Goal: Information Seeking & Learning: Learn about a topic

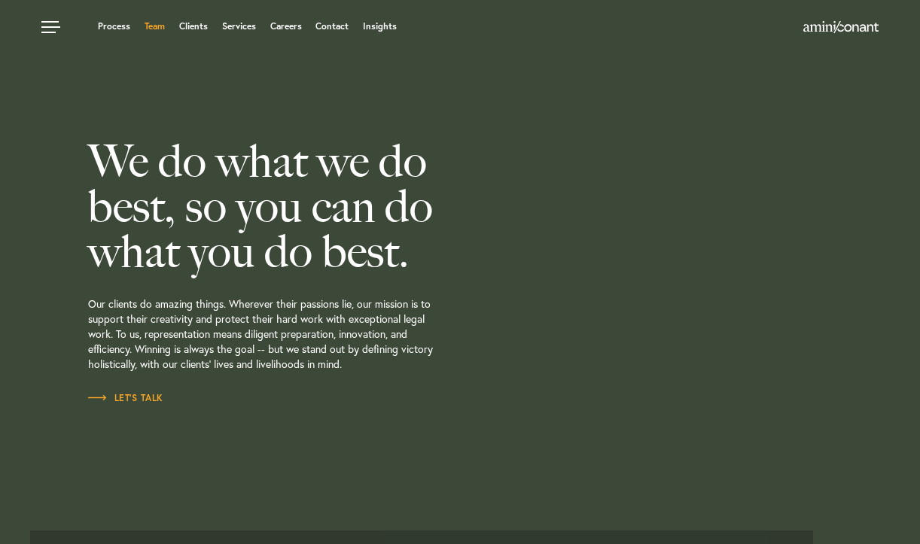
click at [154, 29] on link "Team" at bounding box center [155, 26] width 20 height 9
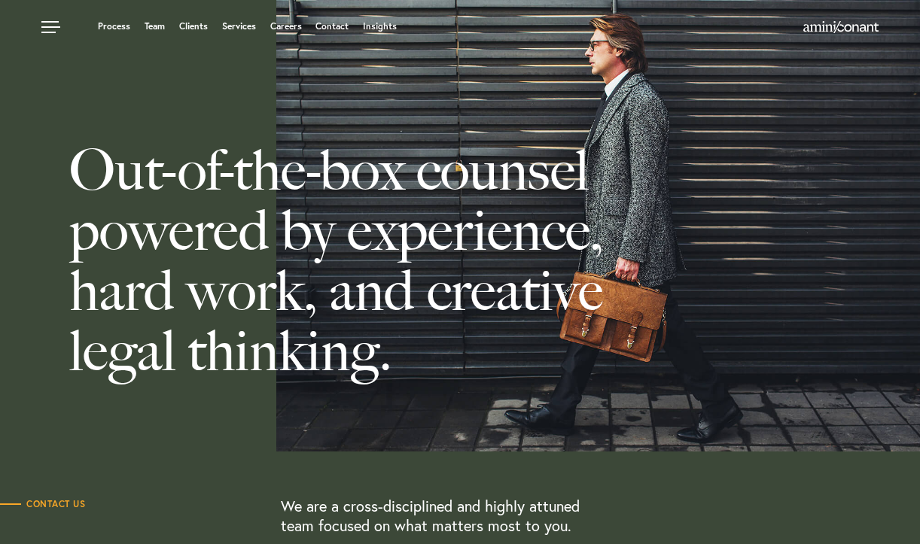
click at [152, 27] on link "Team" at bounding box center [155, 26] width 20 height 9
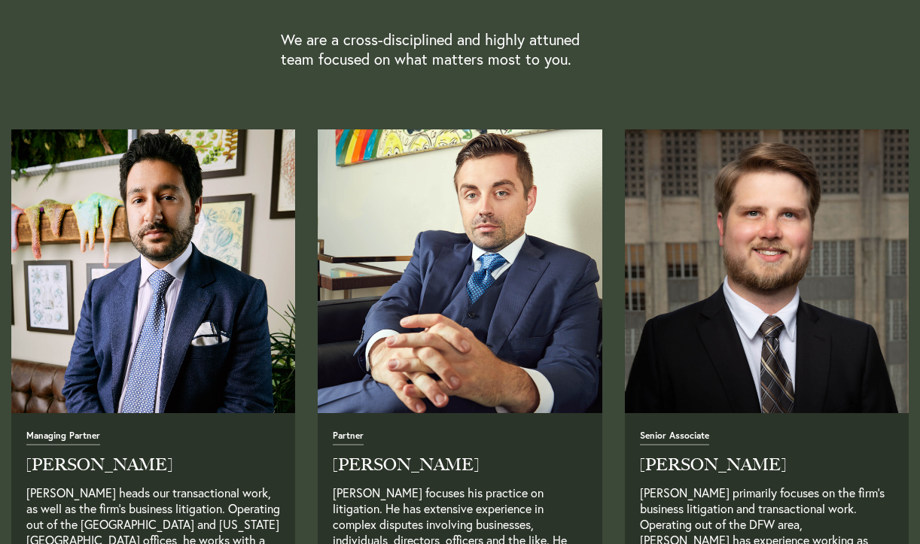
scroll to position [531, 0]
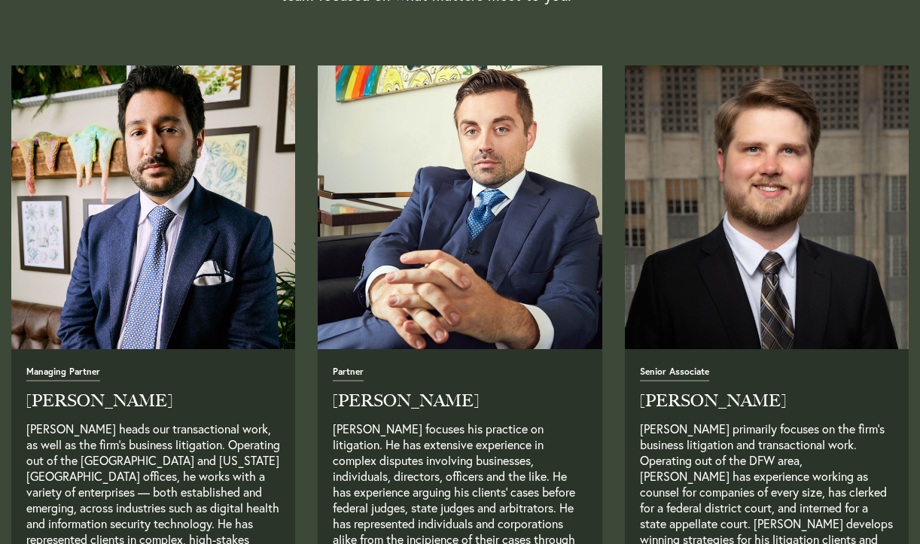
click at [161, 292] on img "Read Full Bio" at bounding box center [154, 208] width 298 height 298
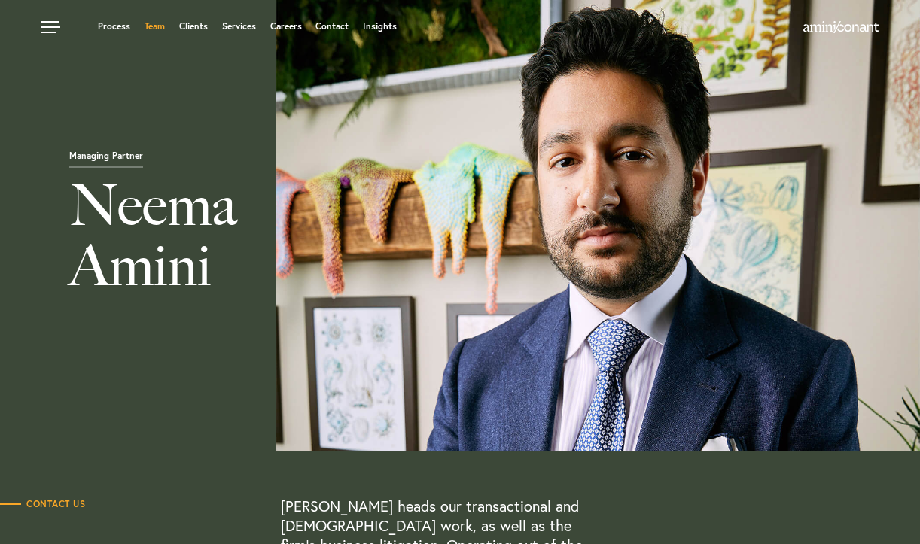
click at [159, 25] on link "Team" at bounding box center [155, 26] width 20 height 9
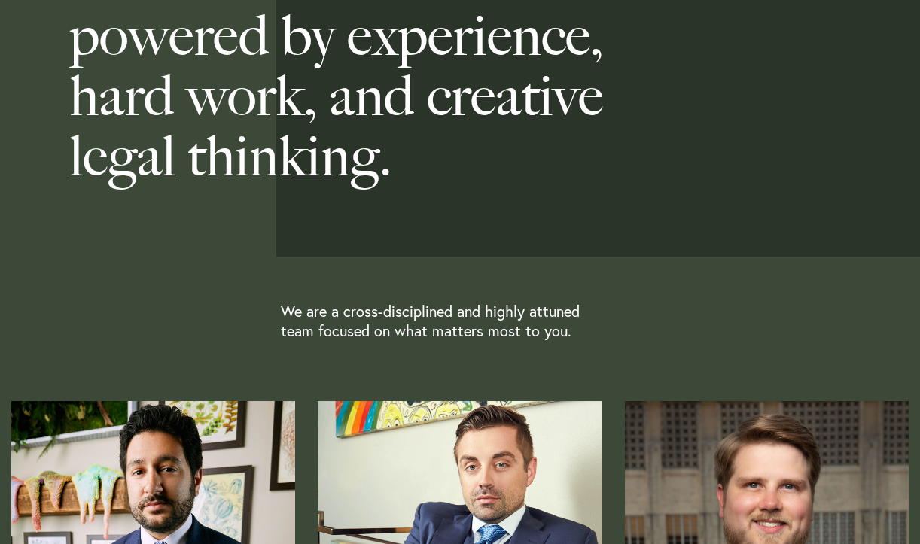
scroll to position [439, 0]
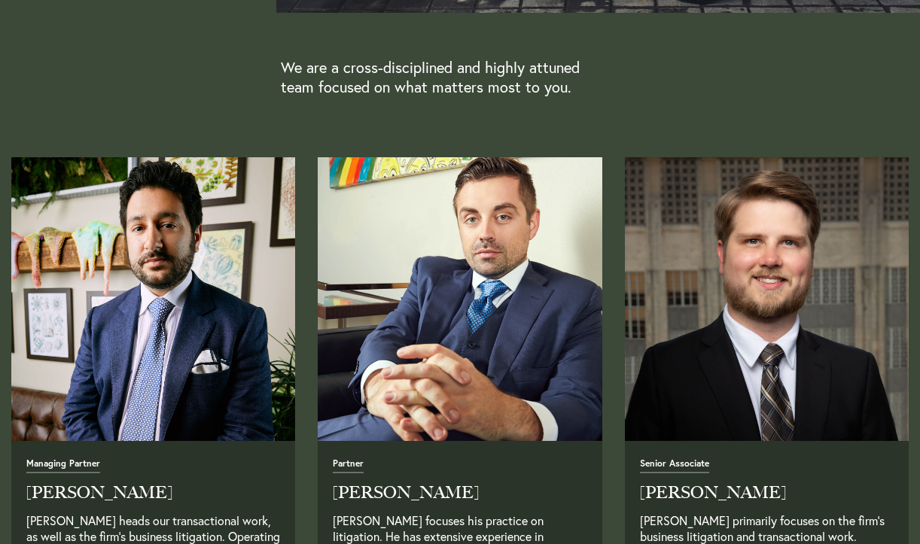
click at [406, 338] on img "Read Full Bio" at bounding box center [460, 300] width 298 height 298
